Goal: Navigation & Orientation: Go to known website

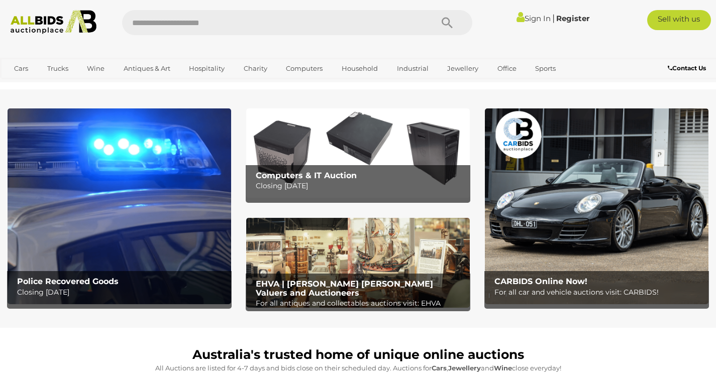
click at [520, 19] on link "Sign In" at bounding box center [533, 19] width 34 height 10
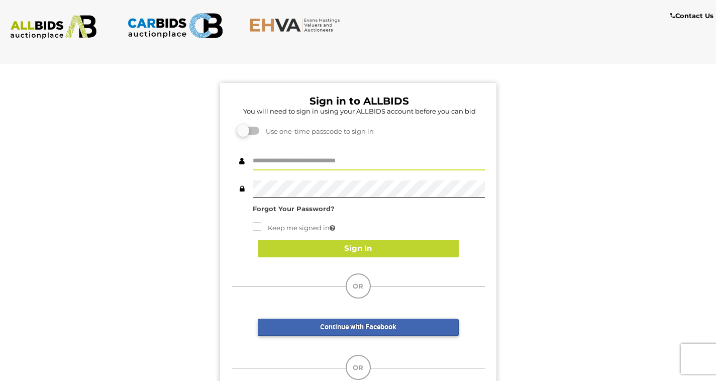
click at [315, 165] on input "text" at bounding box center [369, 162] width 232 height 18
type input "**********"
